Goal: Task Accomplishment & Management: Complete application form

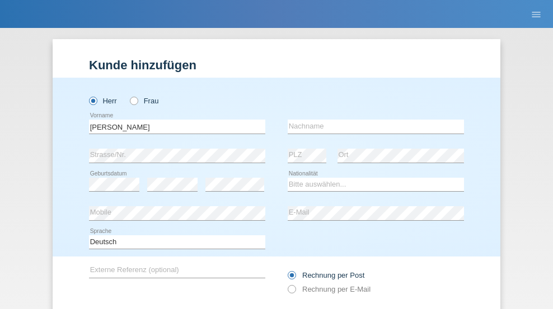
scroll to position [75, 0]
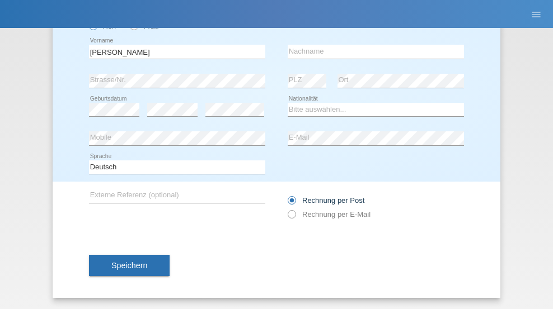
type input "Carlos"
click at [371, 51] on input "text" at bounding box center [375, 52] width 176 height 14
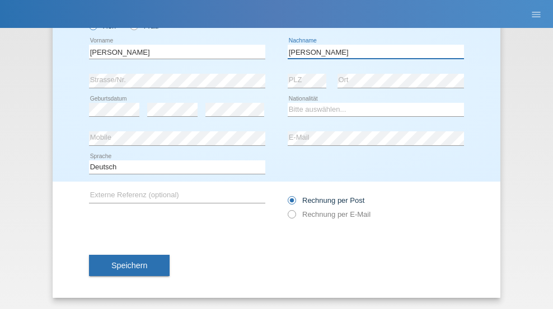
type input "Cabral"
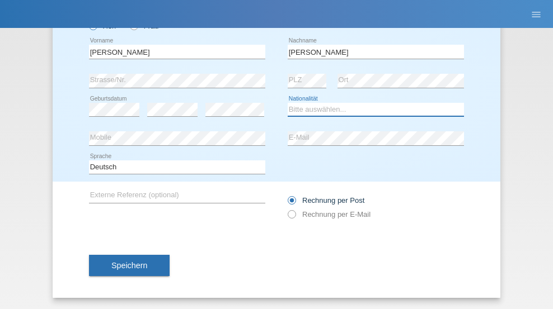
select select "PT"
select select "C"
select select "08"
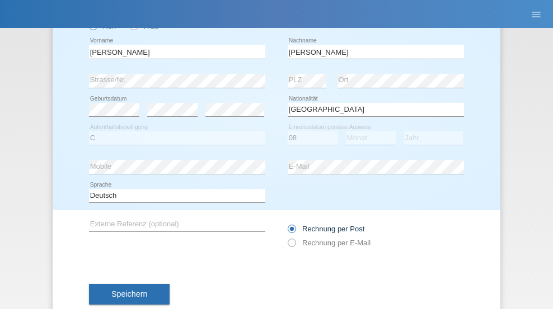
select select "11"
select select "1992"
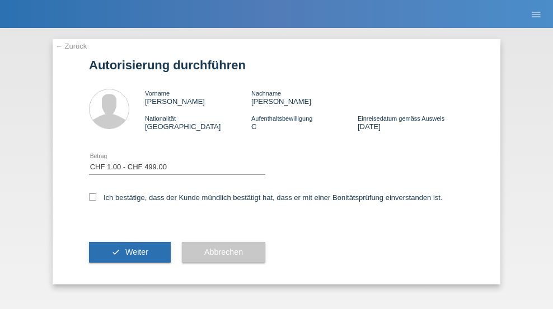
select select "1"
checkbox input "true"
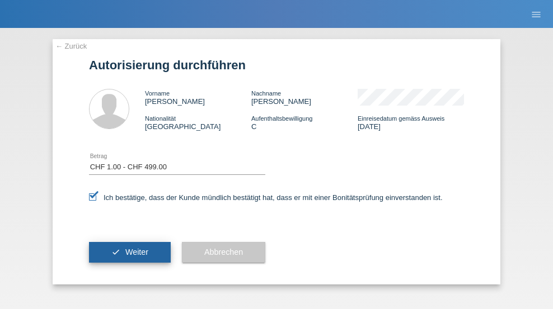
click at [130, 252] on span "Weiter" at bounding box center [136, 252] width 23 height 9
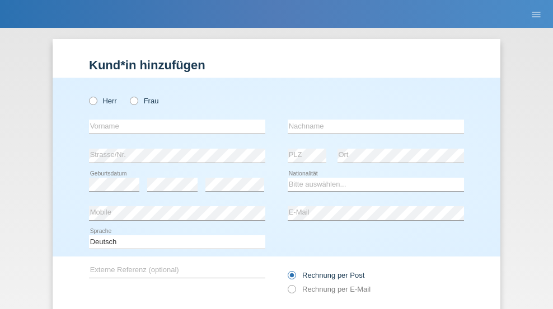
radio input "true"
click at [173, 120] on input "text" at bounding box center [177, 127] width 176 height 14
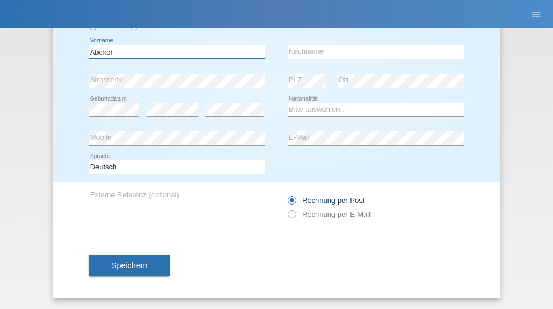
type input "Abokor"
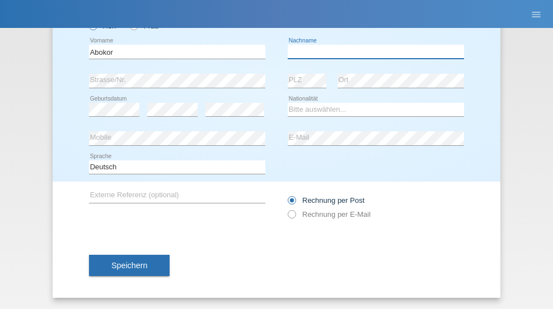
click at [371, 51] on input "text" at bounding box center [375, 52] width 176 height 14
type input "Khalid"
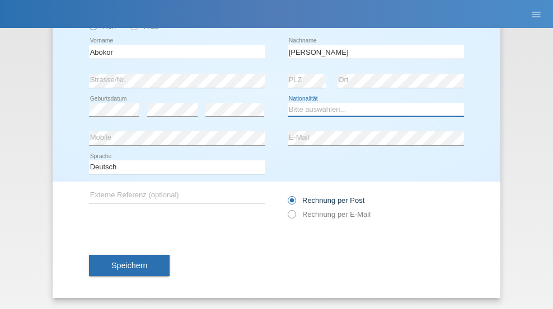
select select "CH"
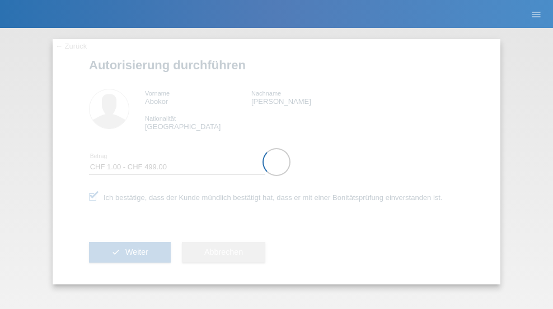
select select "1"
